Goal: Transaction & Acquisition: Purchase product/service

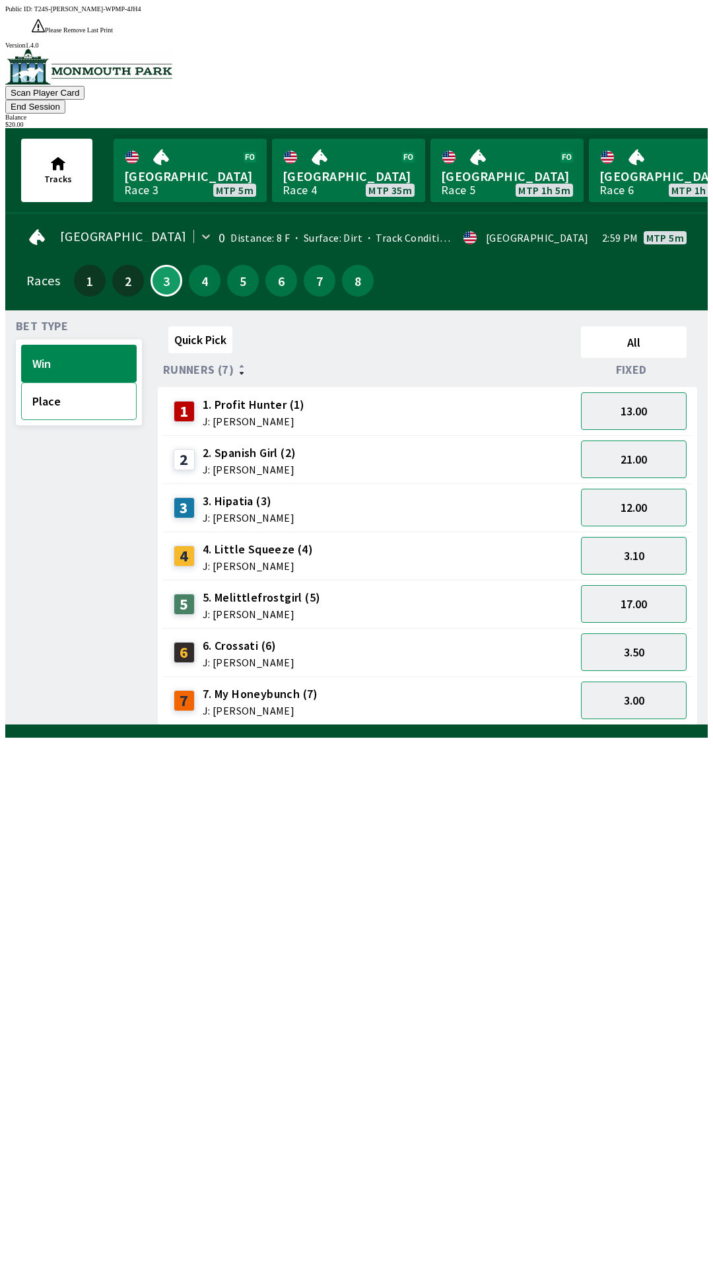
click at [44, 382] on button "Place" at bounding box center [79, 401] width 116 height 38
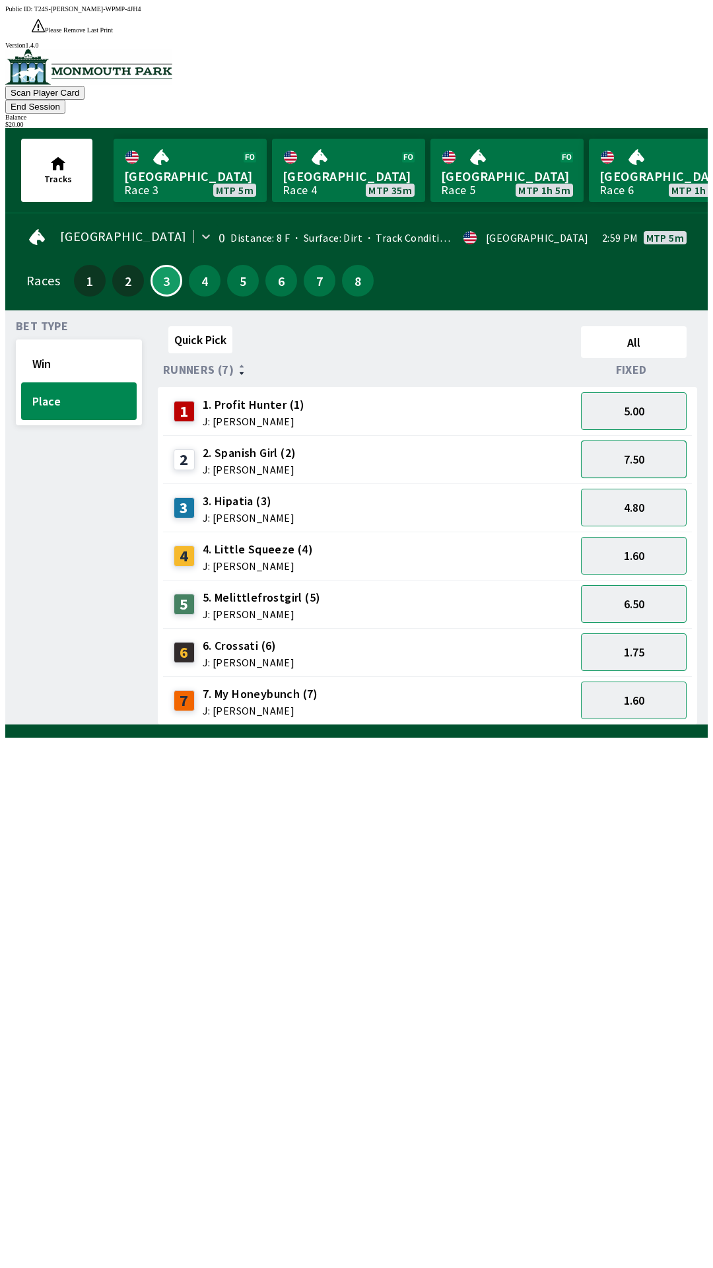
click at [648, 440] on button "7.50" at bounding box center [634, 459] width 106 height 38
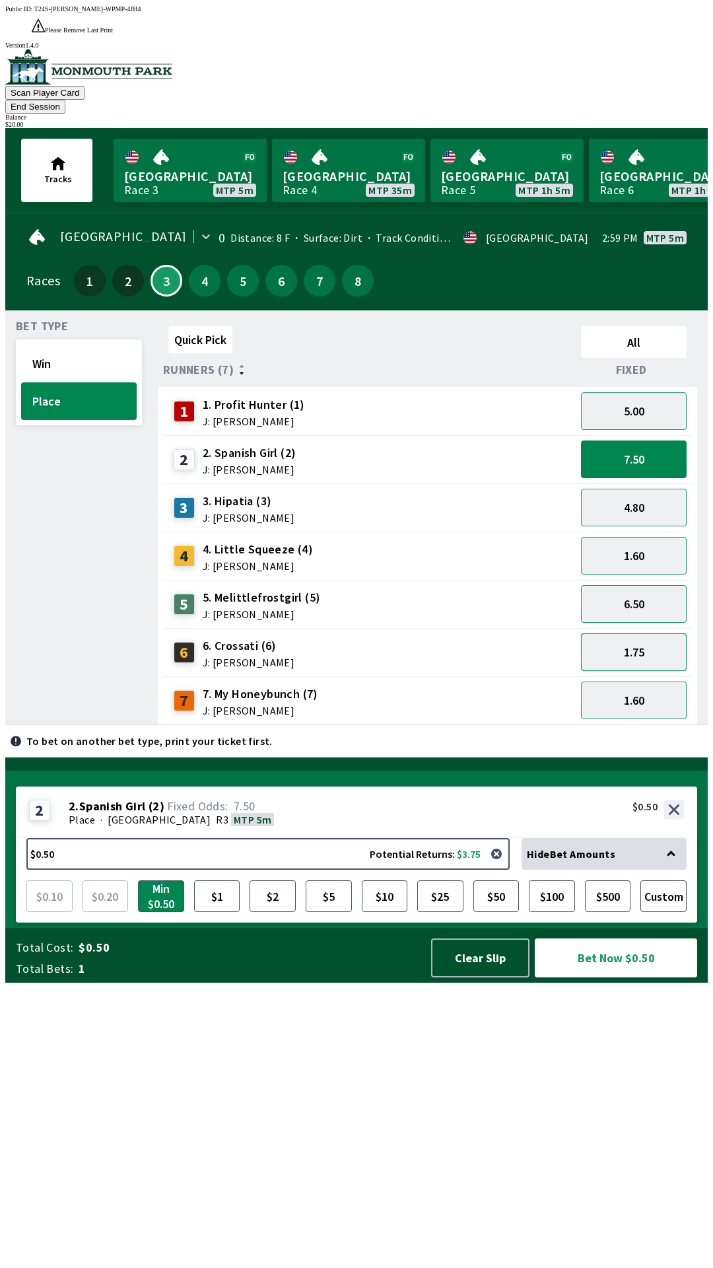
click at [635, 633] on button "1.75" at bounding box center [634, 652] width 106 height 38
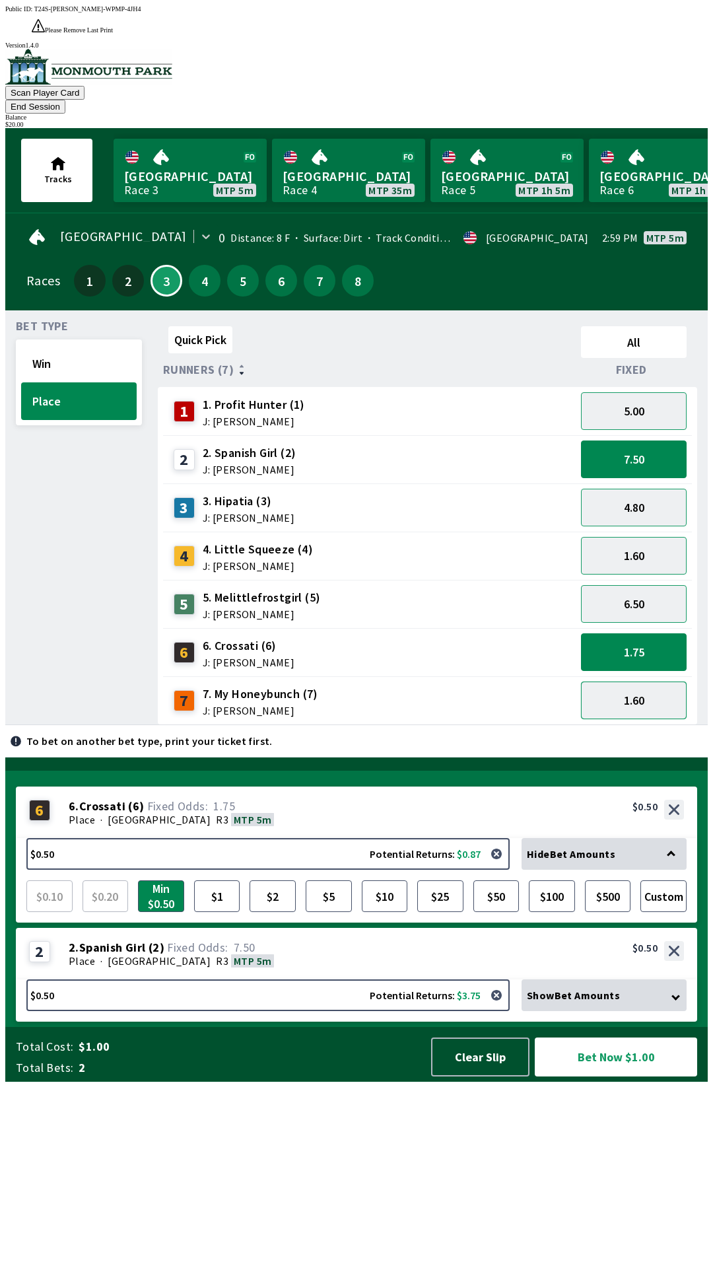
click at [648, 681] on button "1.60" at bounding box center [634, 700] width 106 height 38
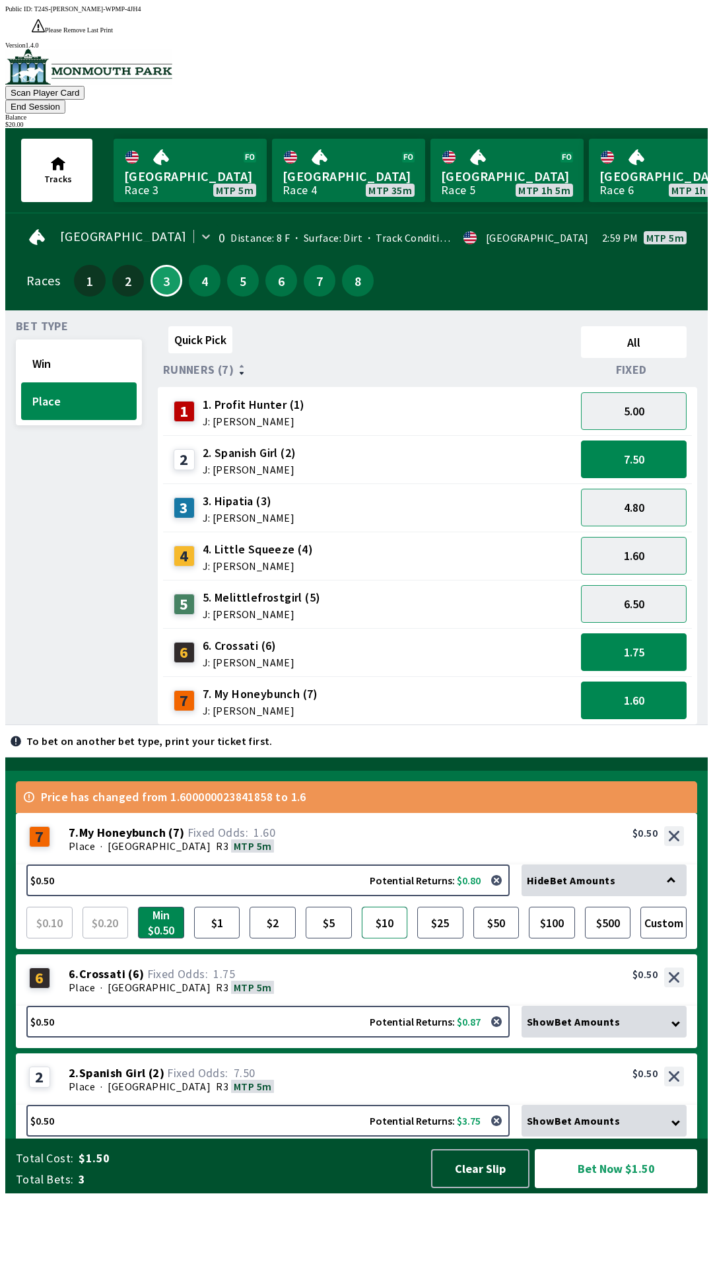
click at [386, 938] on button "$10" at bounding box center [385, 923] width 46 height 32
click at [390, 938] on button "$10" at bounding box center [385, 923] width 46 height 32
click at [439, 938] on button "$25" at bounding box center [440, 923] width 46 height 32
click at [383, 938] on button "$10" at bounding box center [385, 923] width 46 height 32
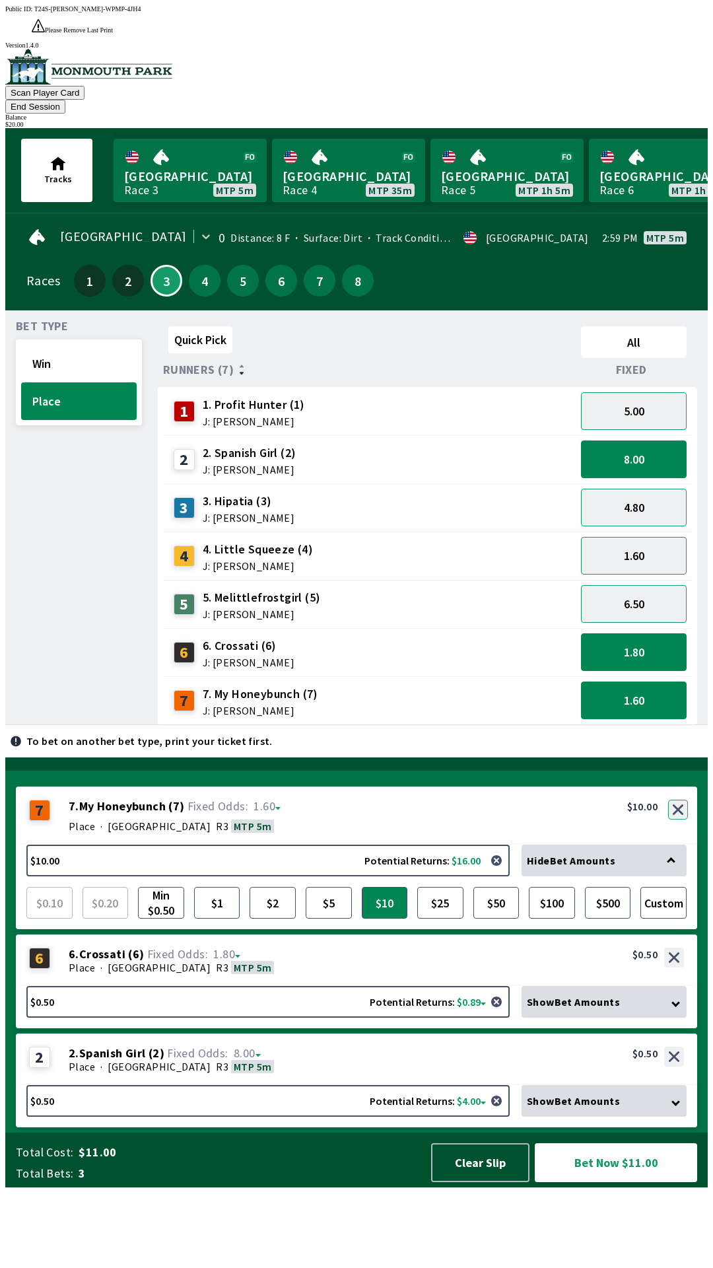
click at [673, 845] on div "7 7 . My Honeybunch ( 7 ) Place · [GEOGRAPHIC_DATA] MTP 5m 7. My Honeybunch (7)…" at bounding box center [356, 815] width 681 height 58
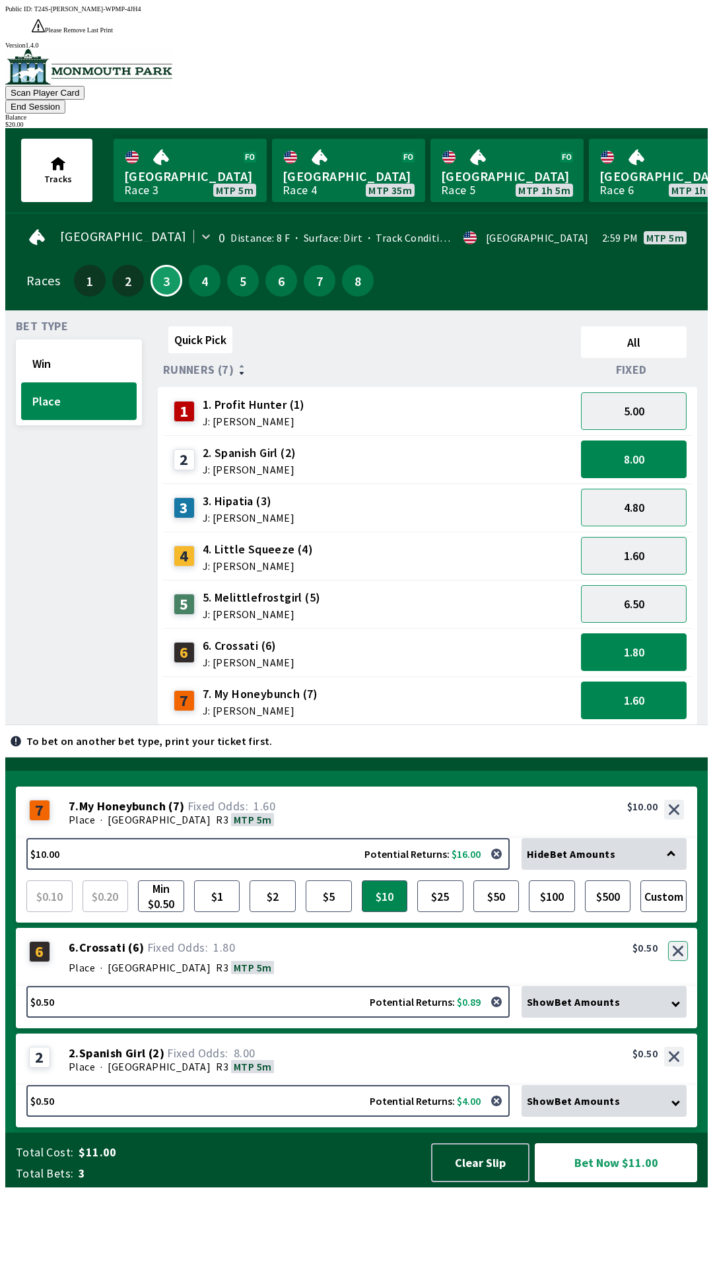
click at [678, 961] on button "button" at bounding box center [678, 951] width 20 height 20
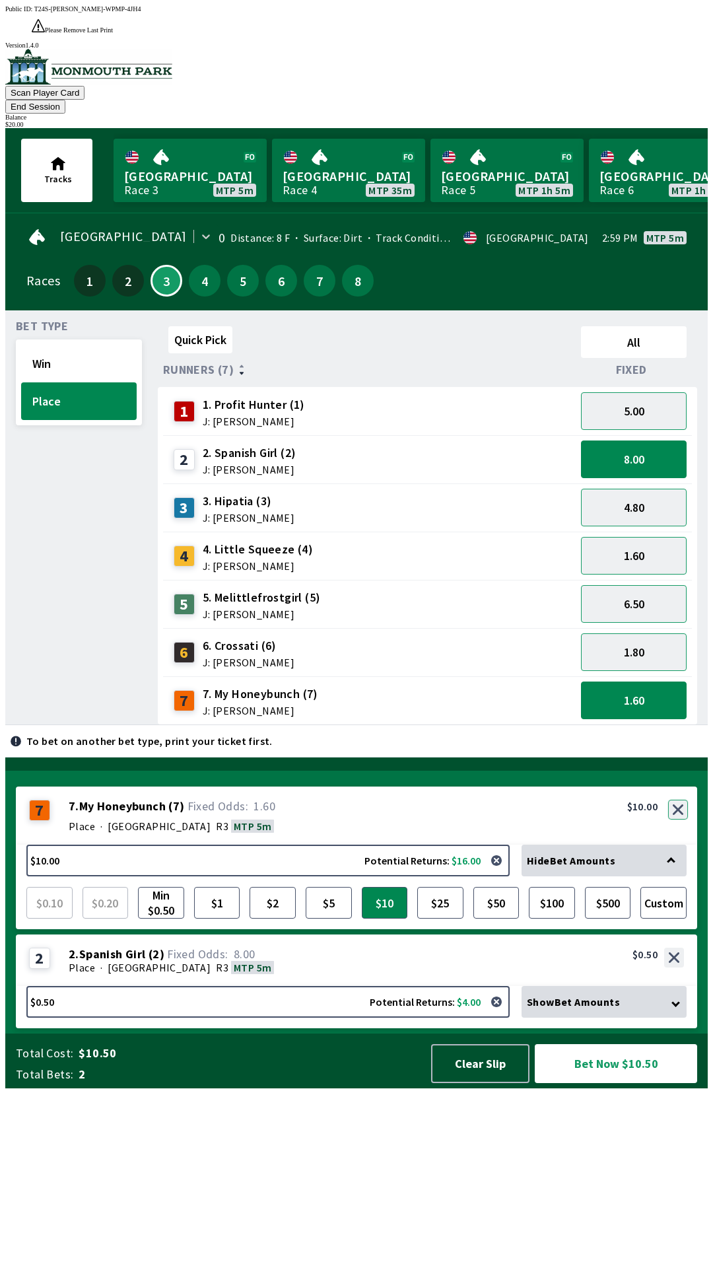
click at [679, 819] on button "button" at bounding box center [678, 810] width 20 height 20
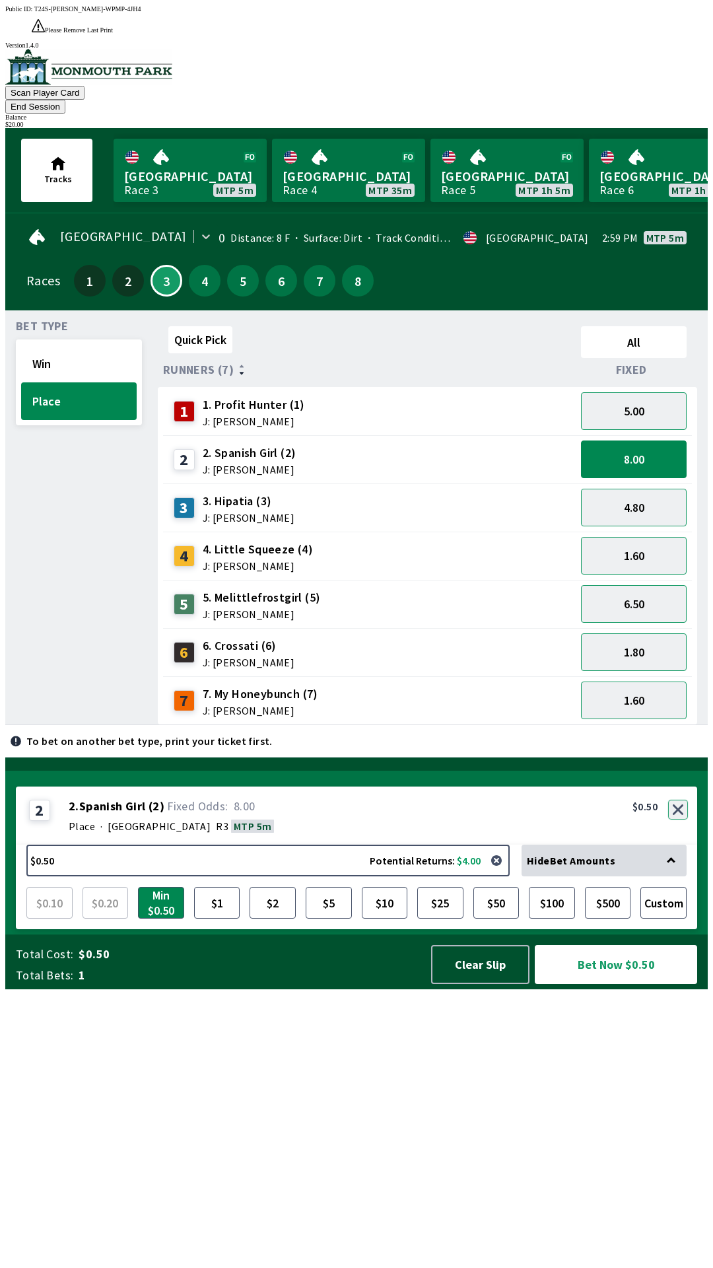
click at [679, 819] on button "button" at bounding box center [678, 810] width 20 height 20
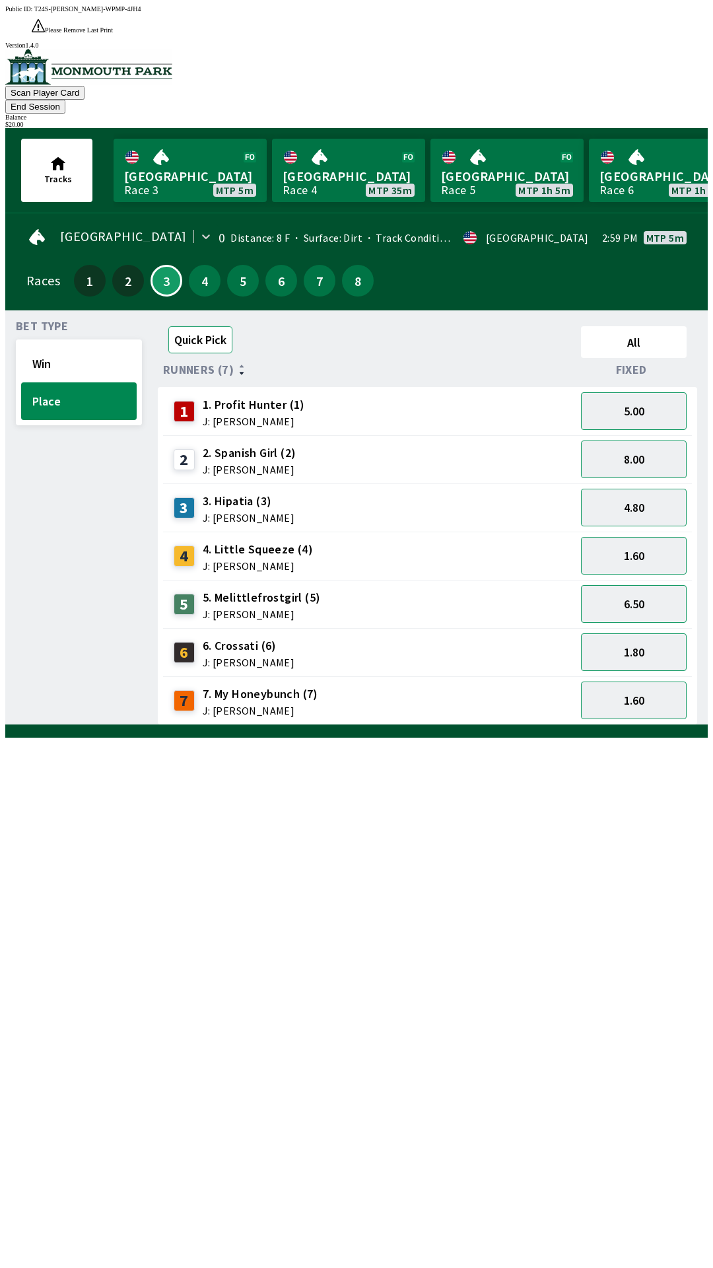
click at [199, 326] on button "Quick Pick" at bounding box center [200, 339] width 64 height 27
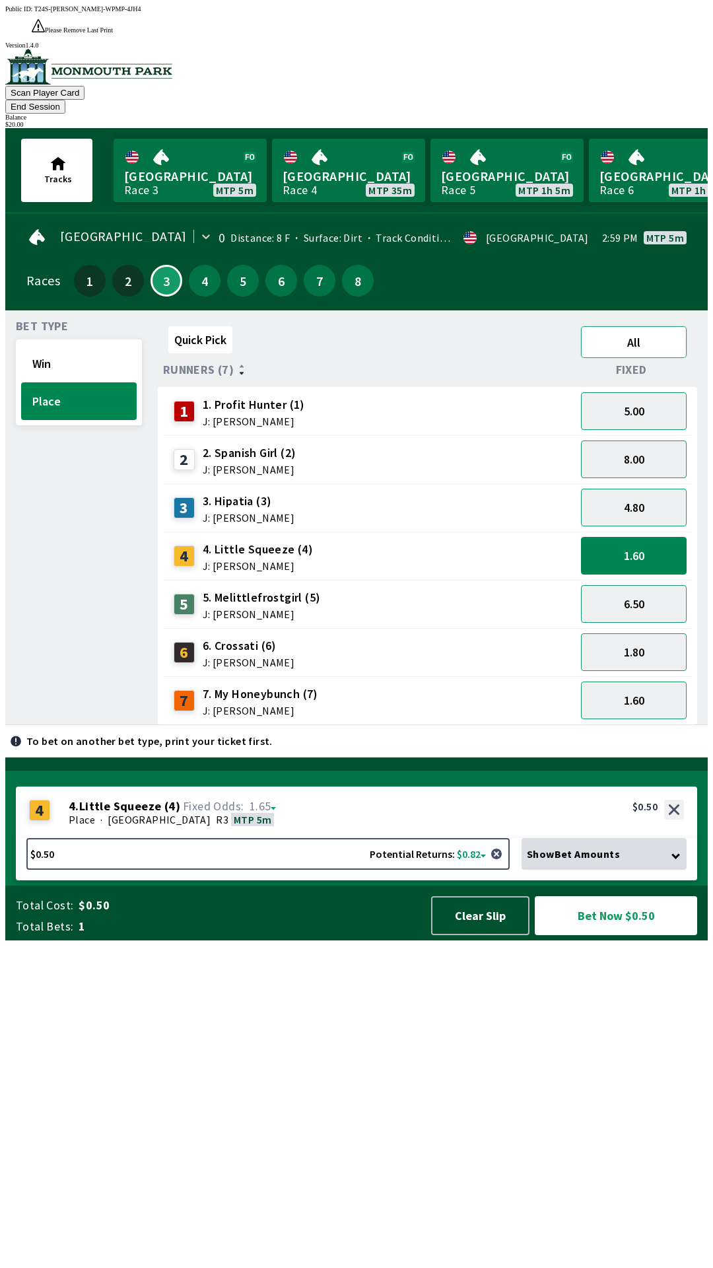
click at [623, 326] on button "All" at bounding box center [634, 342] width 106 height 32
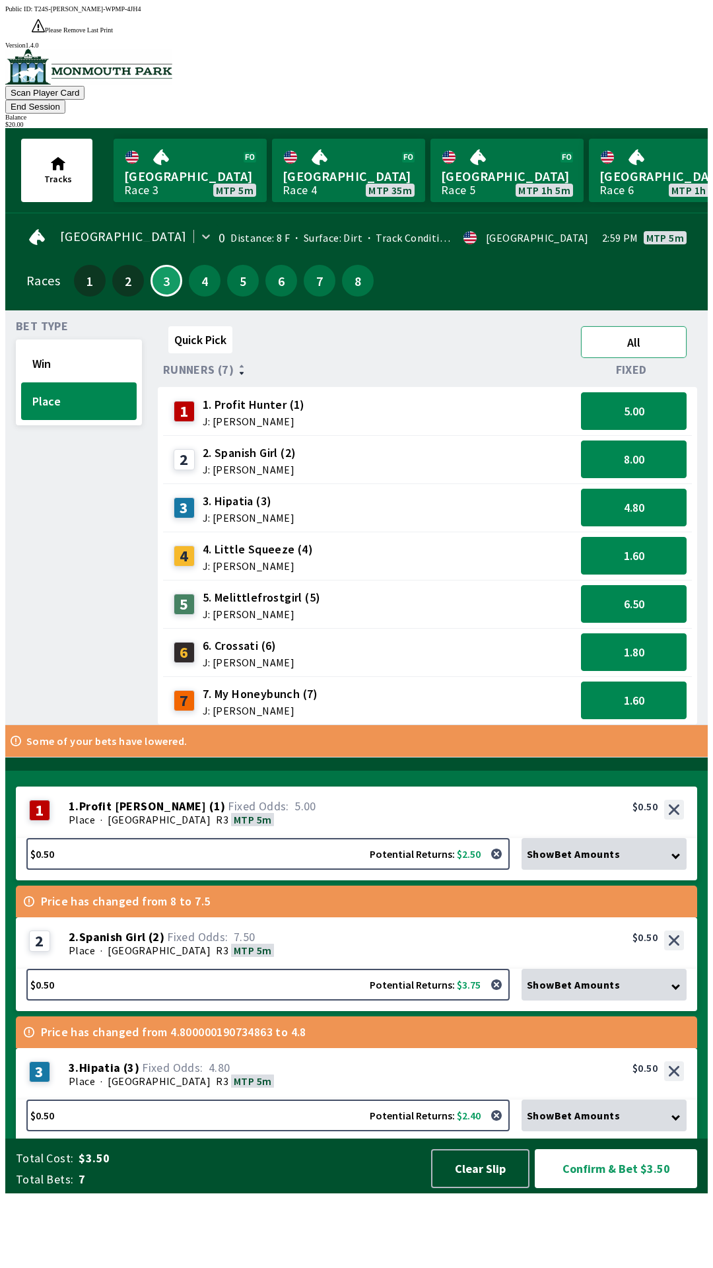
click at [650, 326] on button "All" at bounding box center [634, 342] width 106 height 32
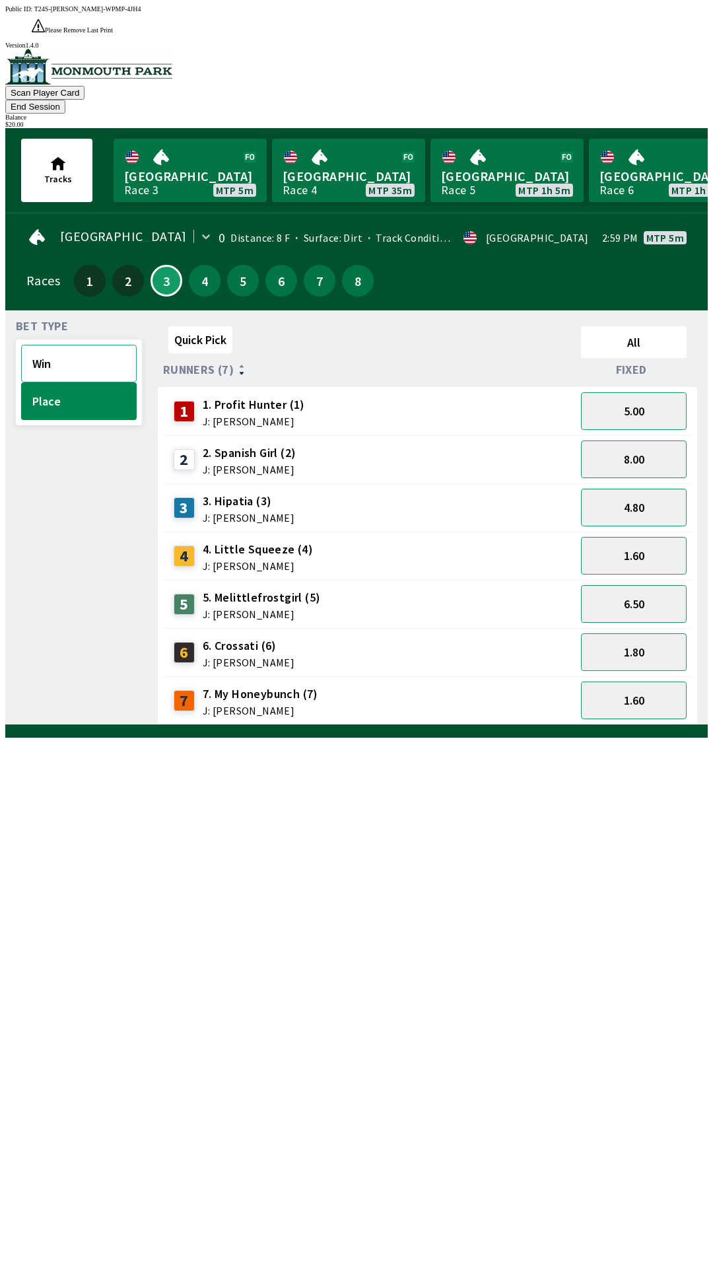
click at [90, 345] on button "Win" at bounding box center [79, 364] width 116 height 38
click at [53, 382] on button "Place" at bounding box center [79, 401] width 116 height 38
click at [89, 345] on button "Win" at bounding box center [79, 364] width 116 height 38
click at [656, 440] on button "21.00" at bounding box center [634, 459] width 106 height 38
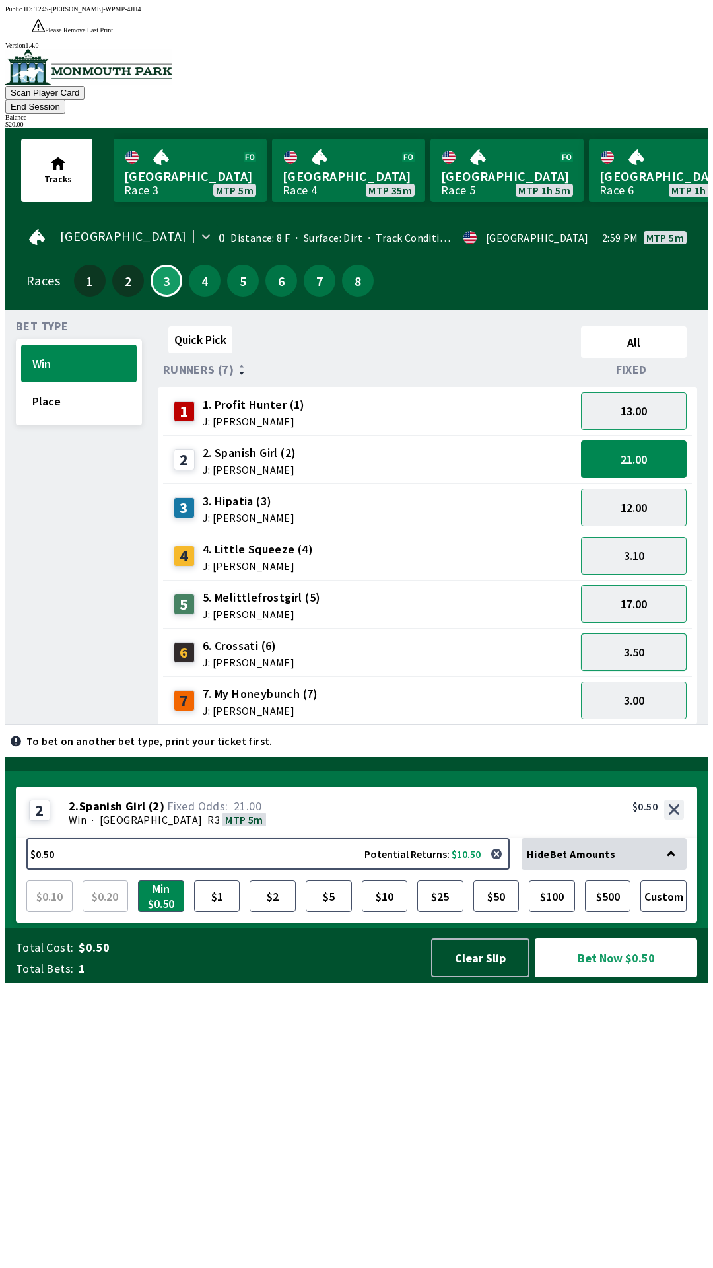
click at [639, 633] on button "3.50" at bounding box center [634, 652] width 106 height 38
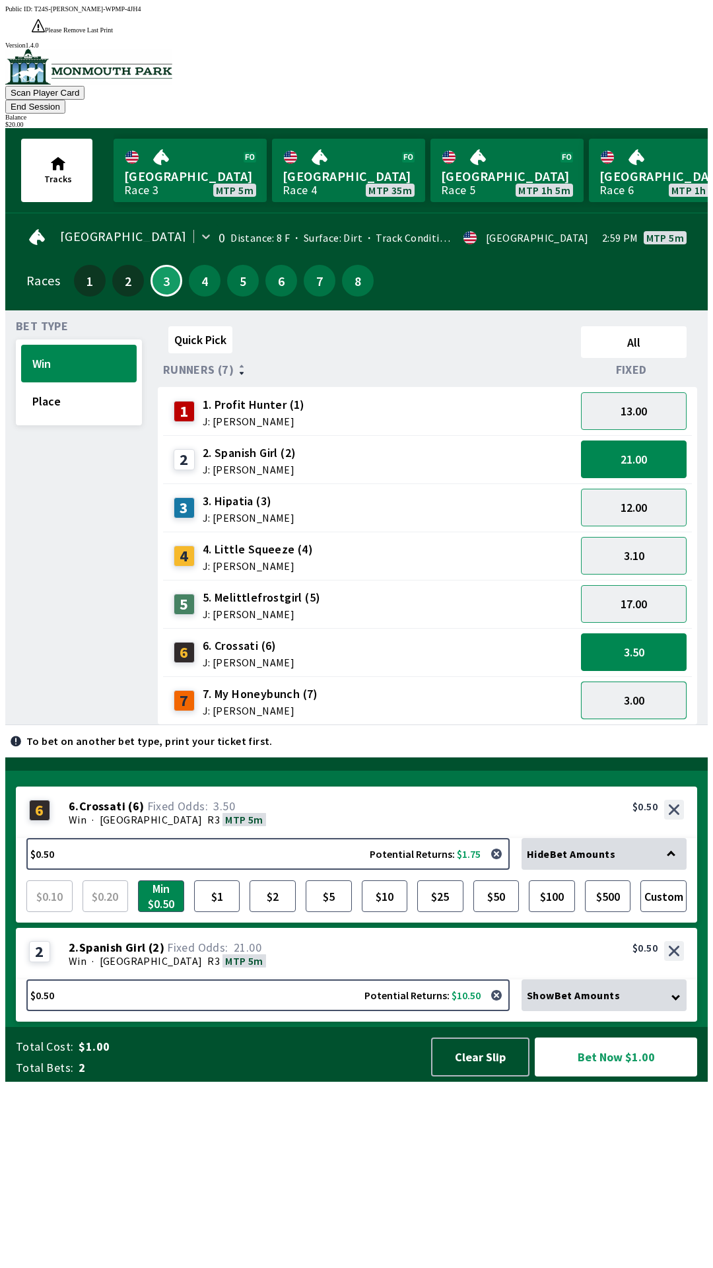
click at [638, 681] on button "3.00" at bounding box center [634, 700] width 106 height 38
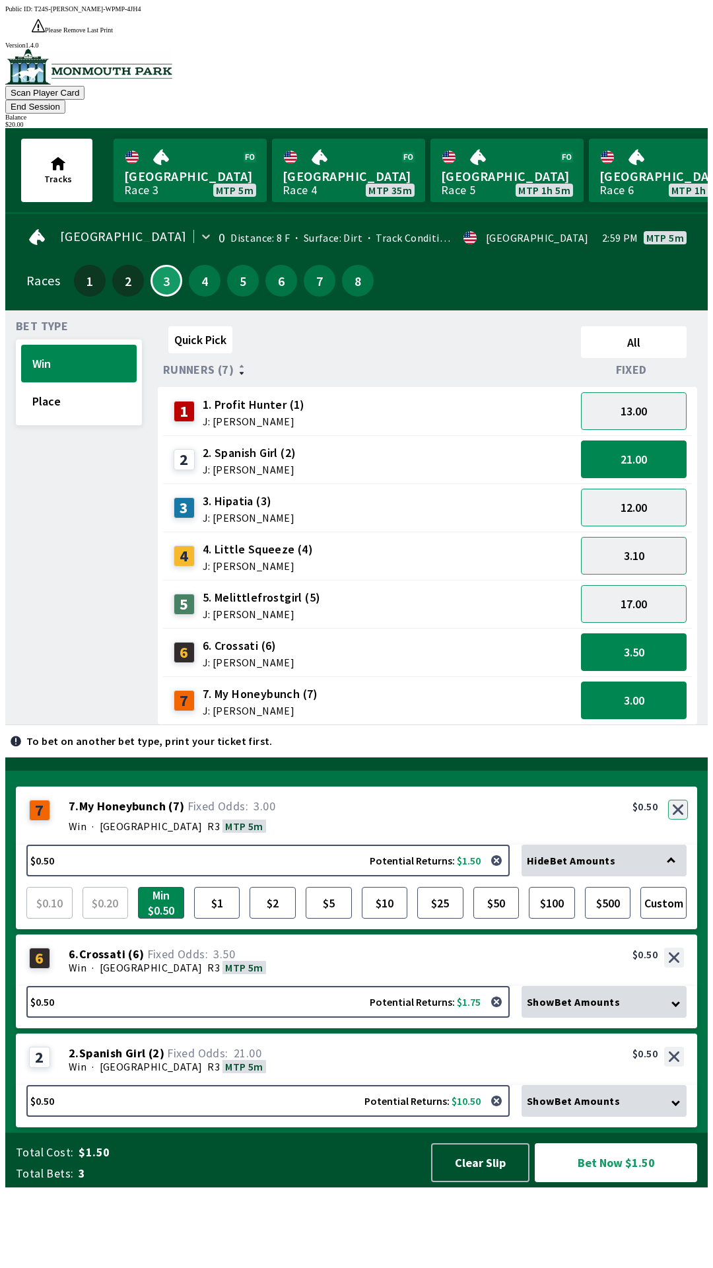
click at [679, 819] on button "button" at bounding box center [678, 810] width 20 height 20
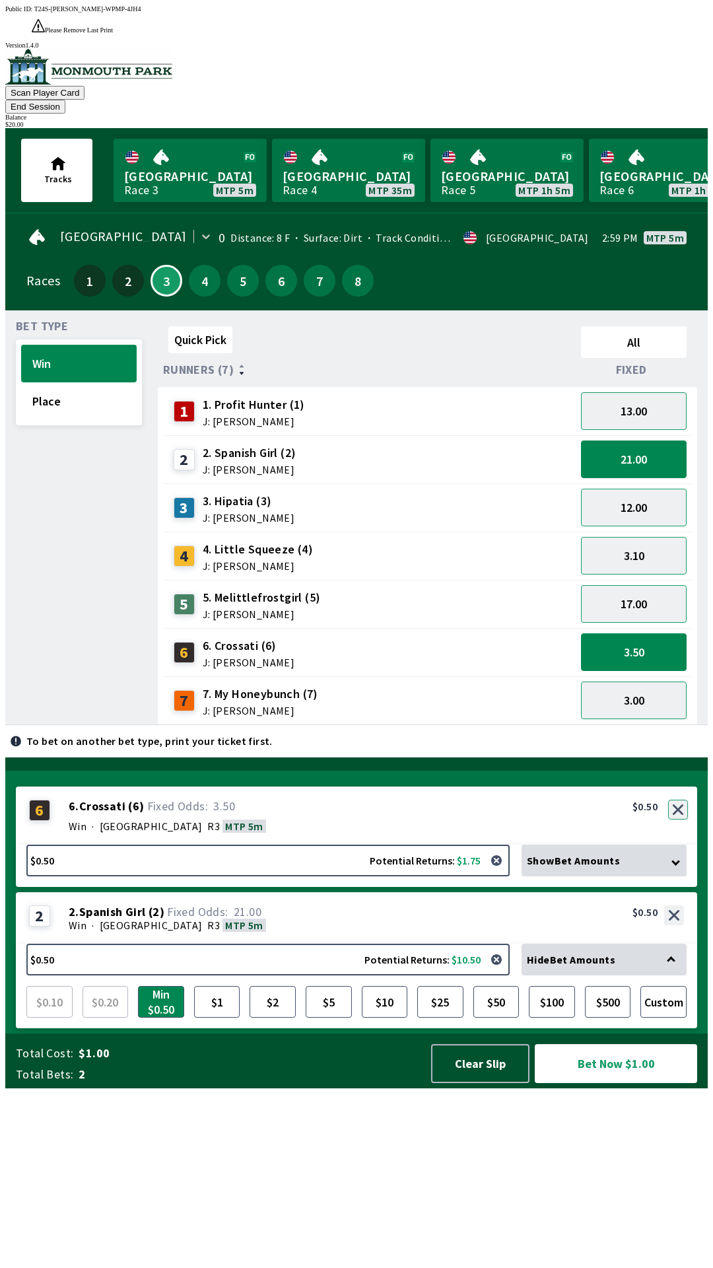
click at [681, 819] on button "button" at bounding box center [678, 810] width 20 height 20
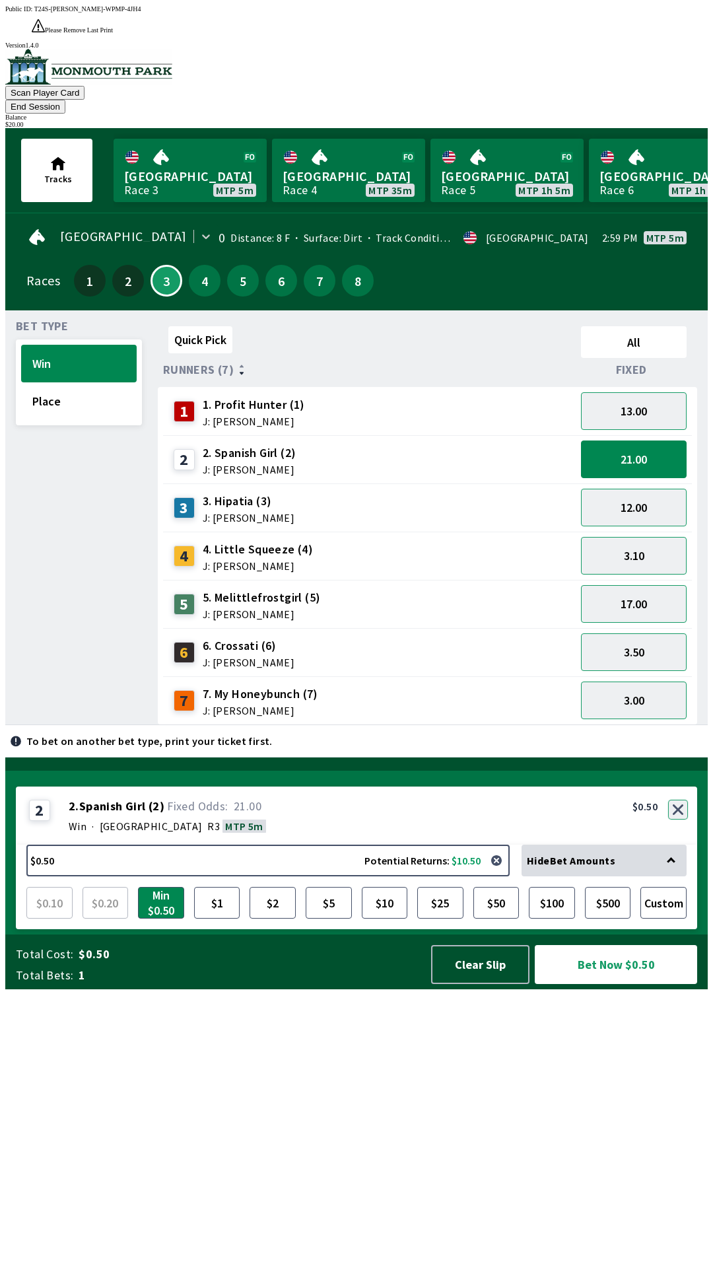
click at [679, 819] on button "button" at bounding box center [678, 810] width 20 height 20
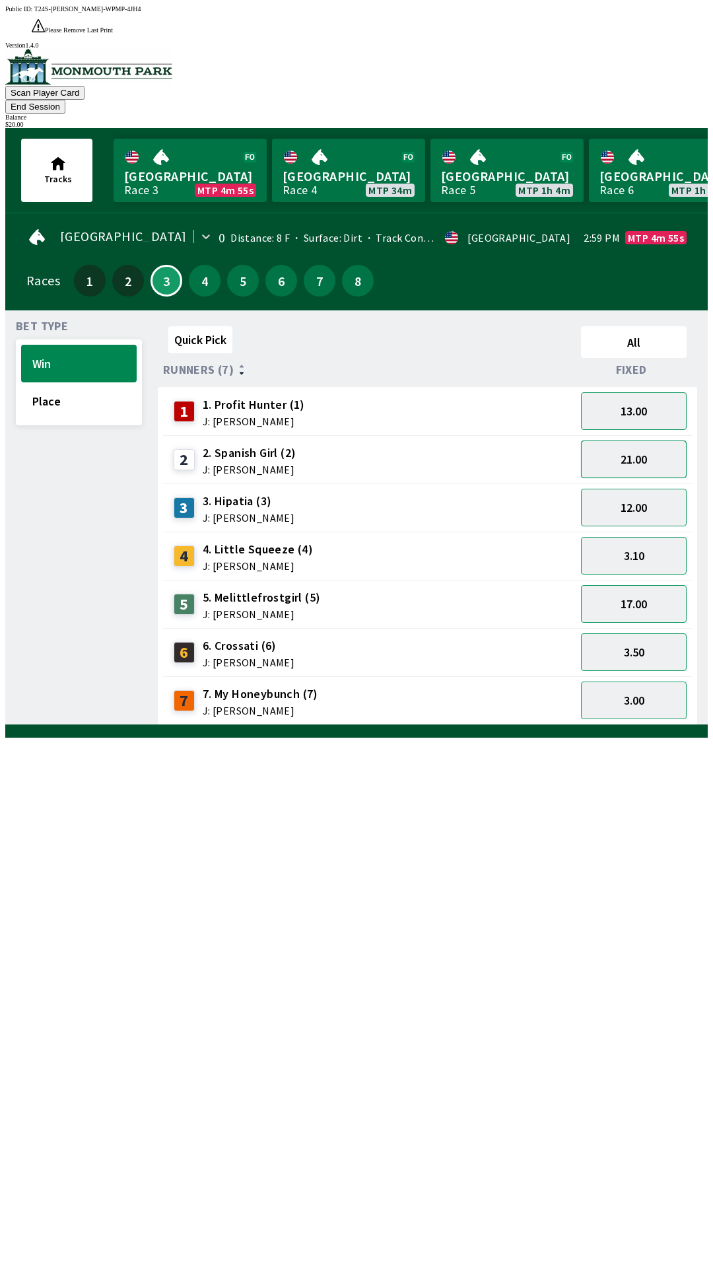
click at [644, 440] on button "21.00" at bounding box center [634, 459] width 106 height 38
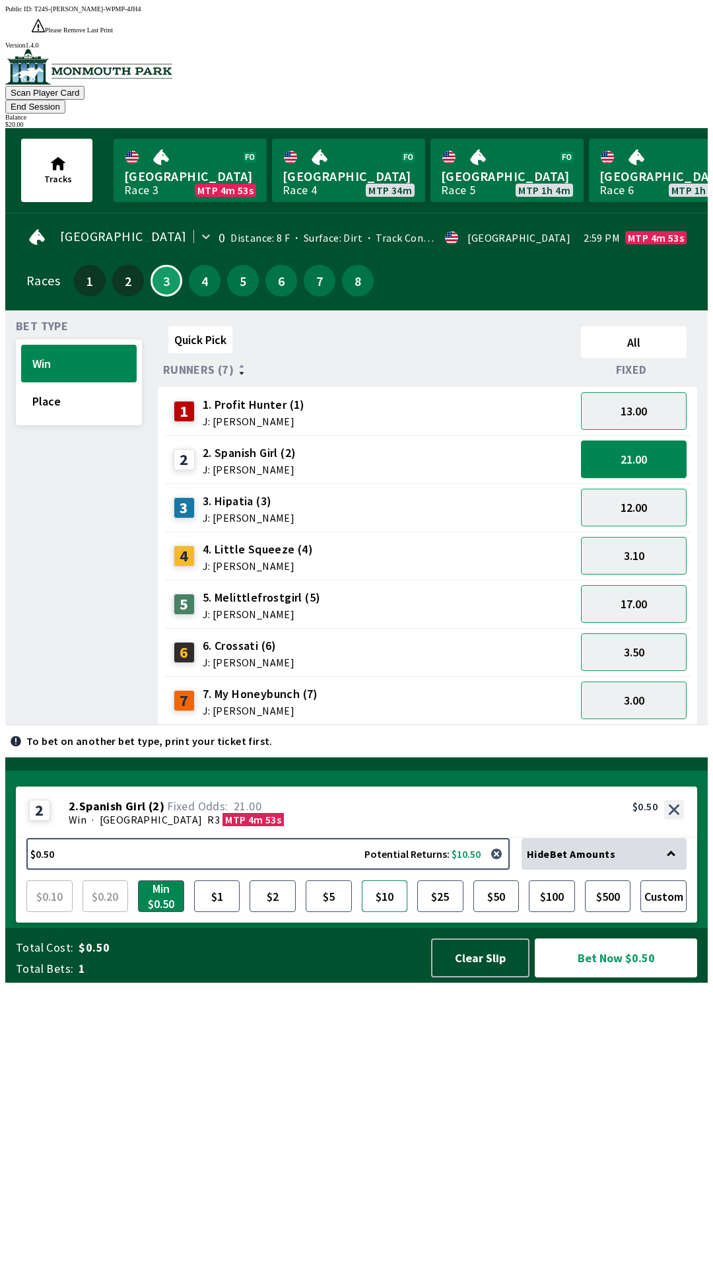
click at [392, 912] on button "$10" at bounding box center [385, 896] width 46 height 32
click at [386, 912] on button "$10" at bounding box center [385, 896] width 46 height 32
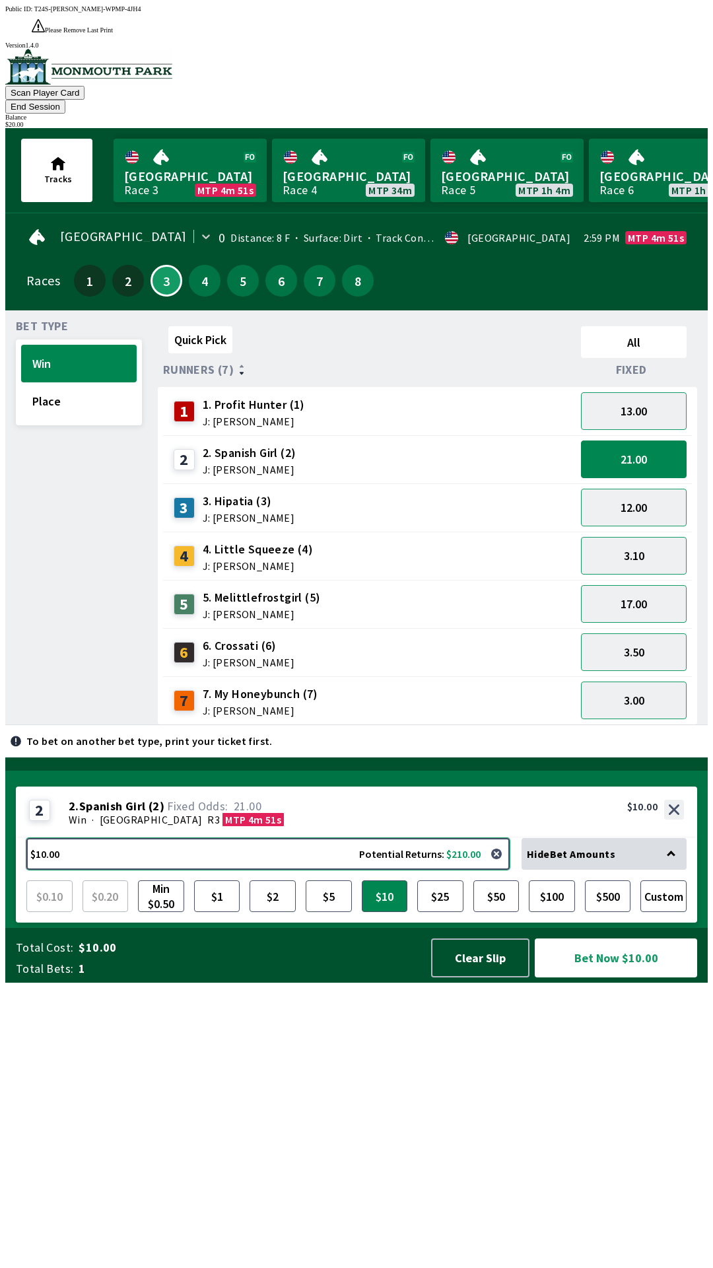
click at [306, 870] on button "$10.00 Potential Returns: $210.00" at bounding box center [267, 854] width 483 height 32
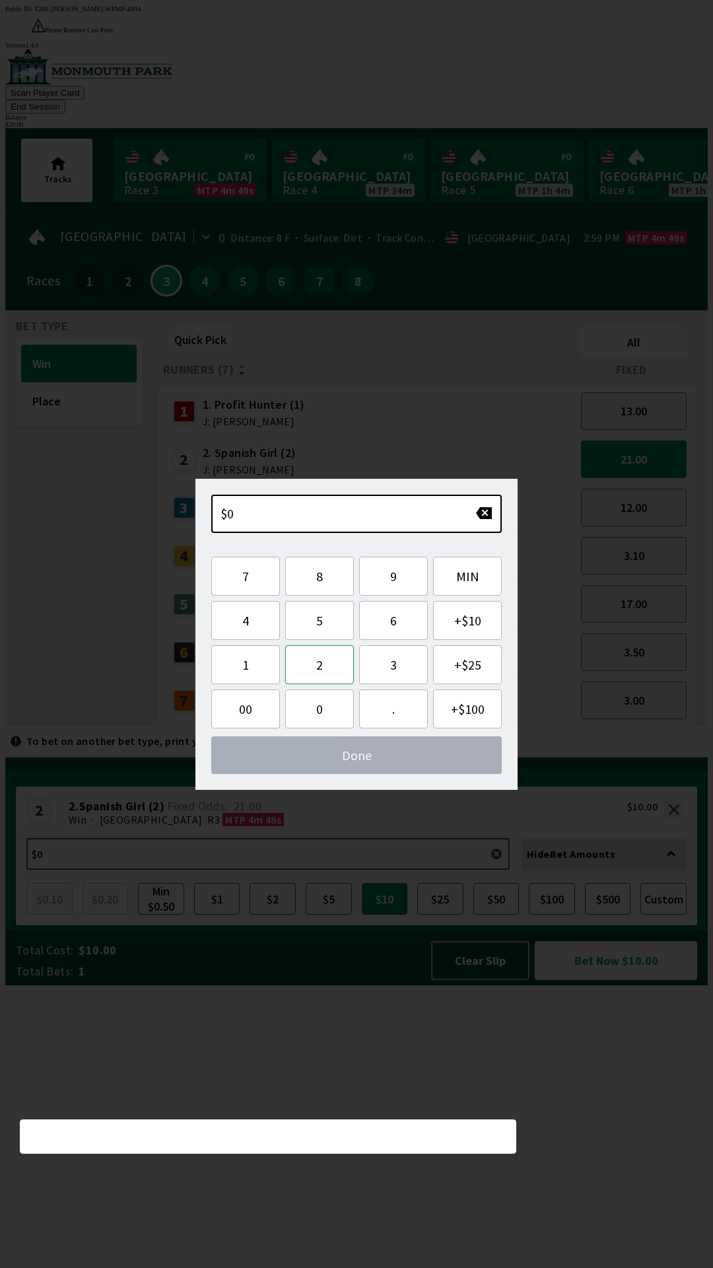
click at [316, 645] on button "2" at bounding box center [319, 664] width 69 height 39
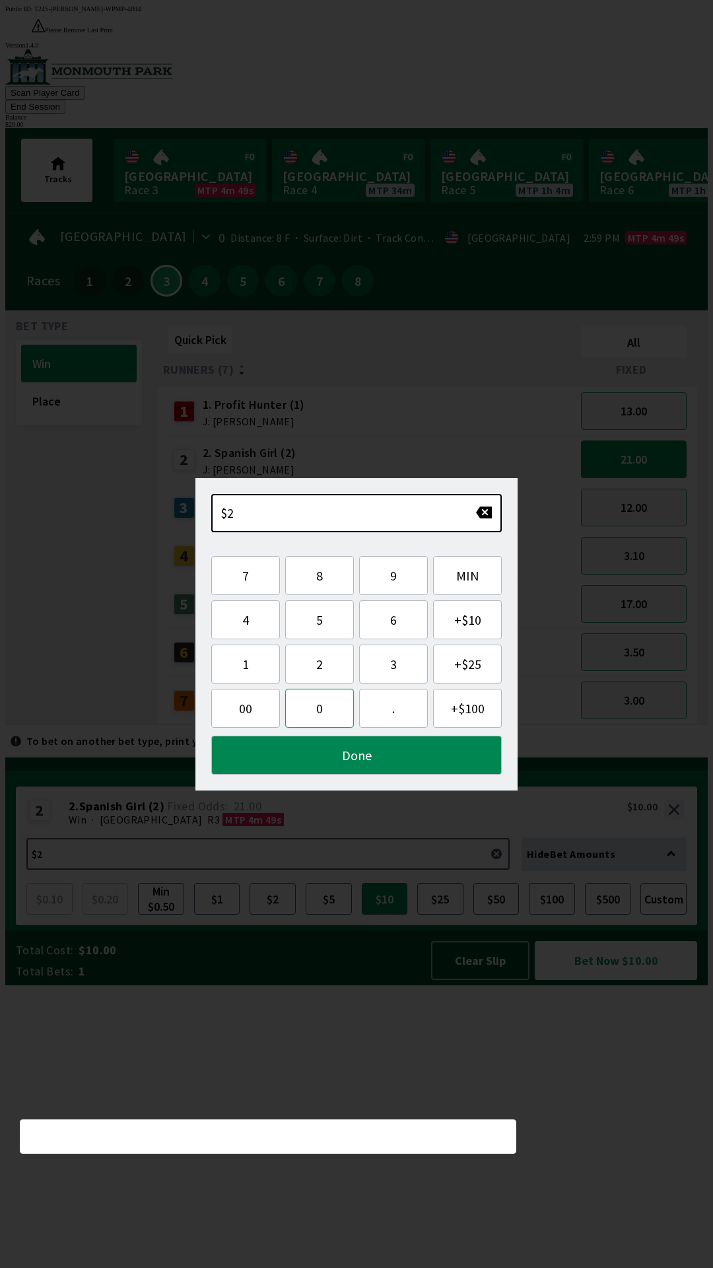
click at [310, 702] on button "0" at bounding box center [319, 708] width 69 height 39
click at [324, 766] on button "Done" at bounding box center [356, 755] width 291 height 39
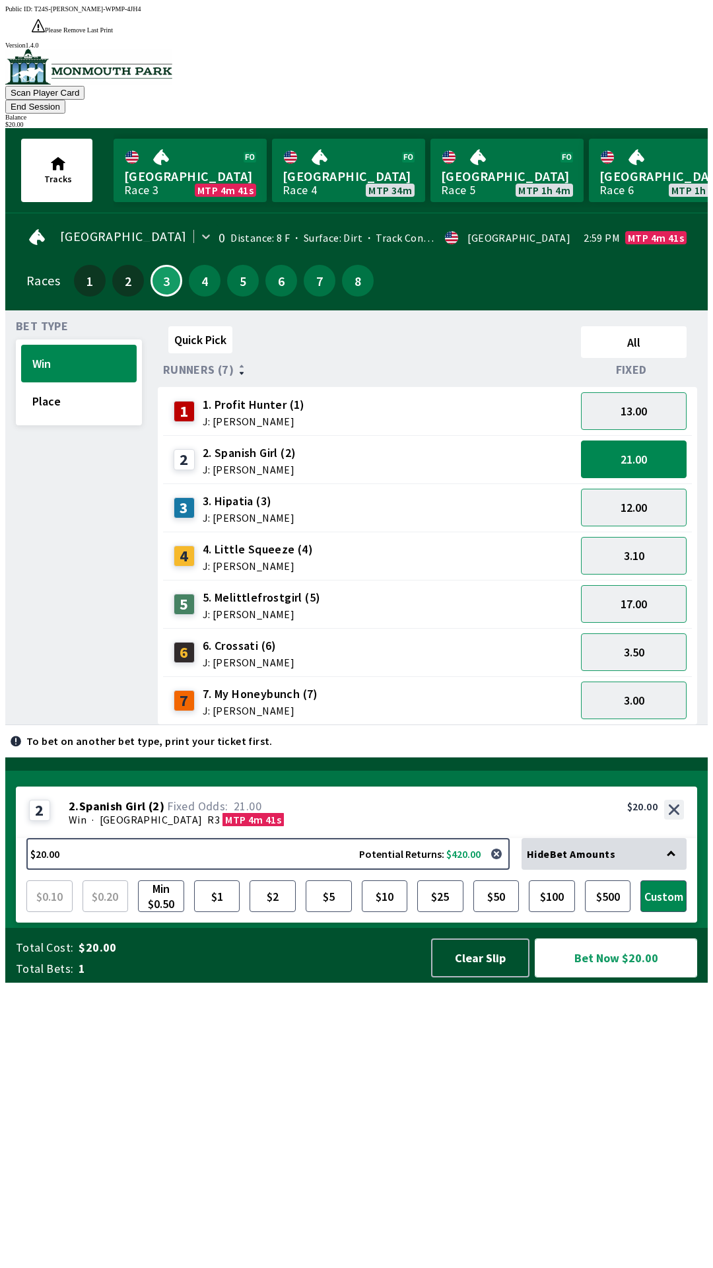
click at [600, 977] on button "Bet Now $20.00" at bounding box center [616, 957] width 162 height 39
